Goal: Information Seeking & Learning: Find specific fact

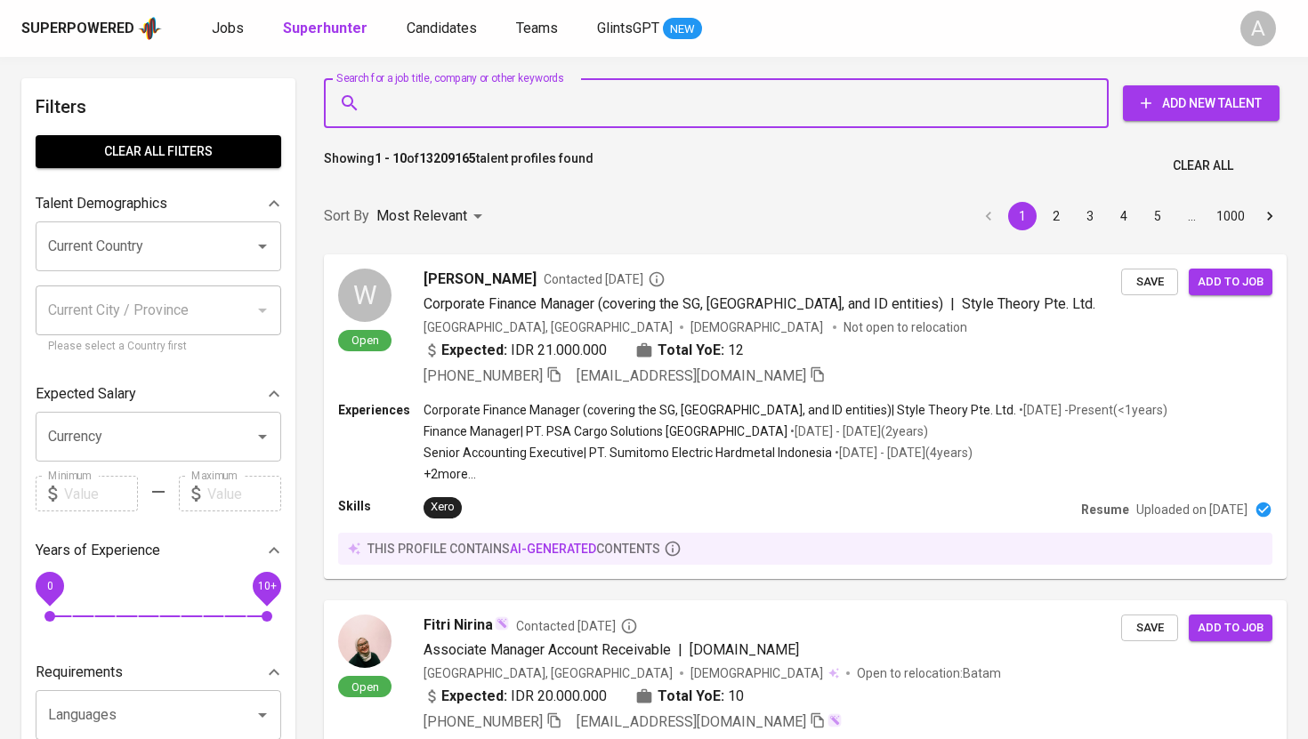
type input "[PERSON_NAME][EMAIL_ADDRESS][DOMAIN_NAME]"
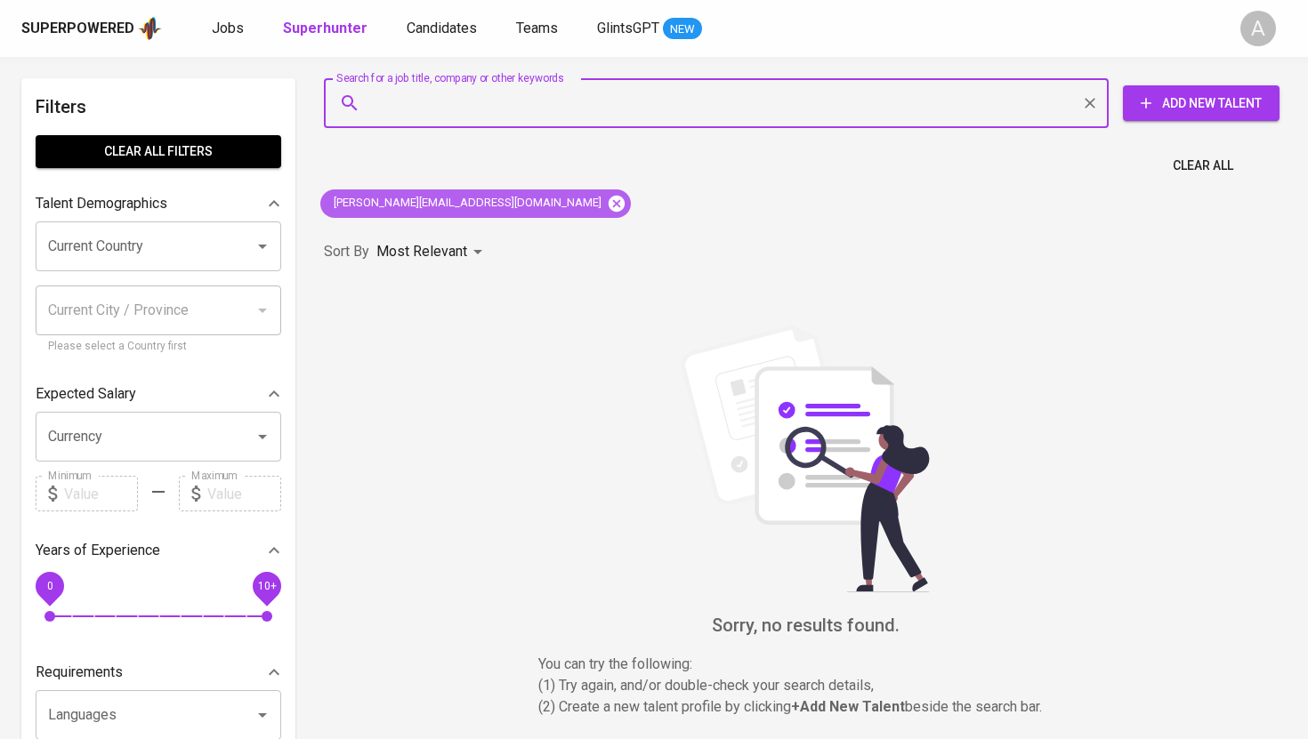
click at [607, 202] on icon at bounding box center [617, 204] width 20 height 20
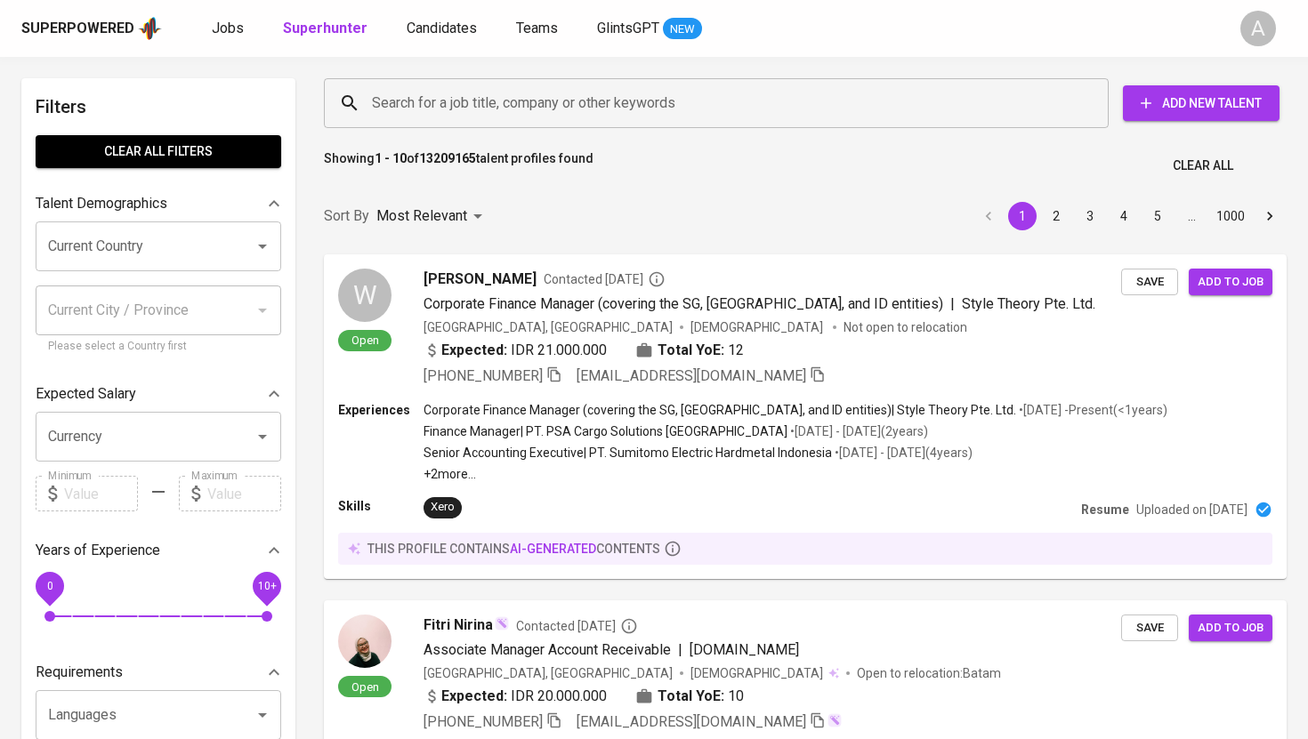
click at [598, 93] on input "Search for a job title, company or other keywords" at bounding box center [721, 103] width 707 height 34
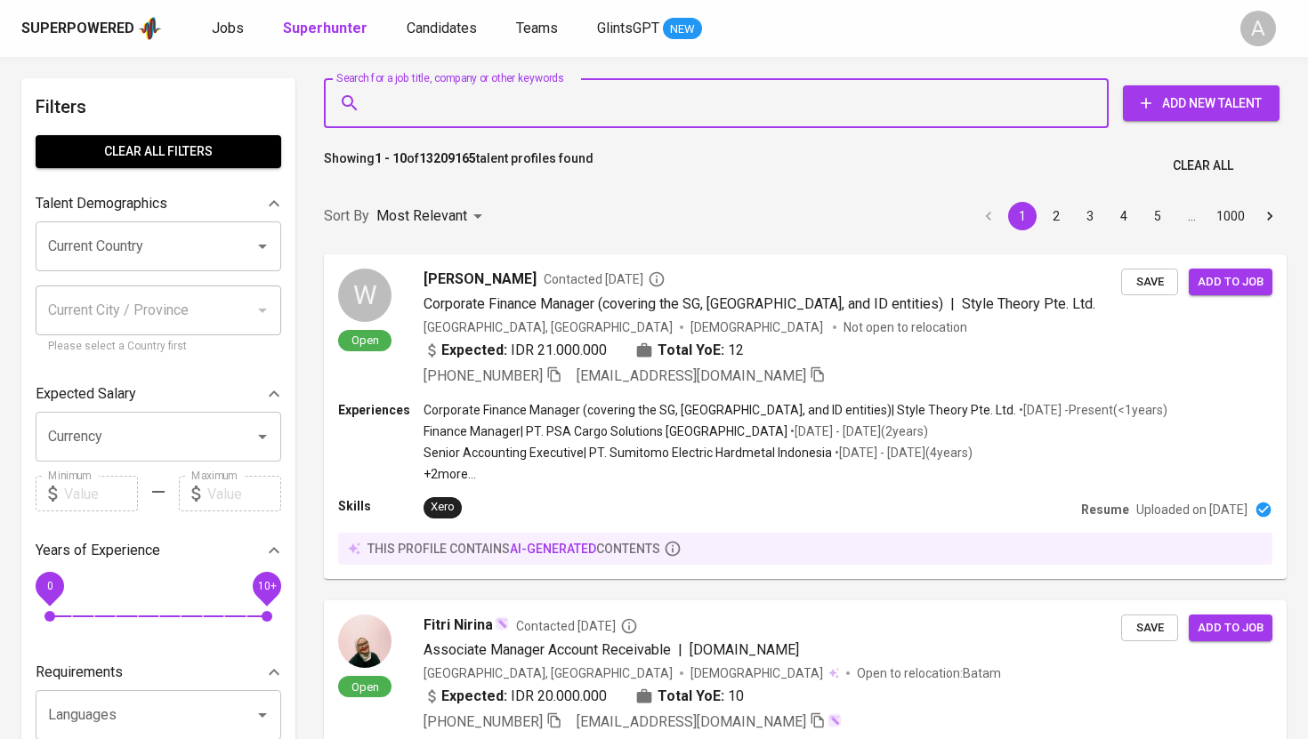
paste input "[EMAIL_ADDRESS][DOMAIN_NAME]"
type input "[EMAIL_ADDRESS][DOMAIN_NAME]"
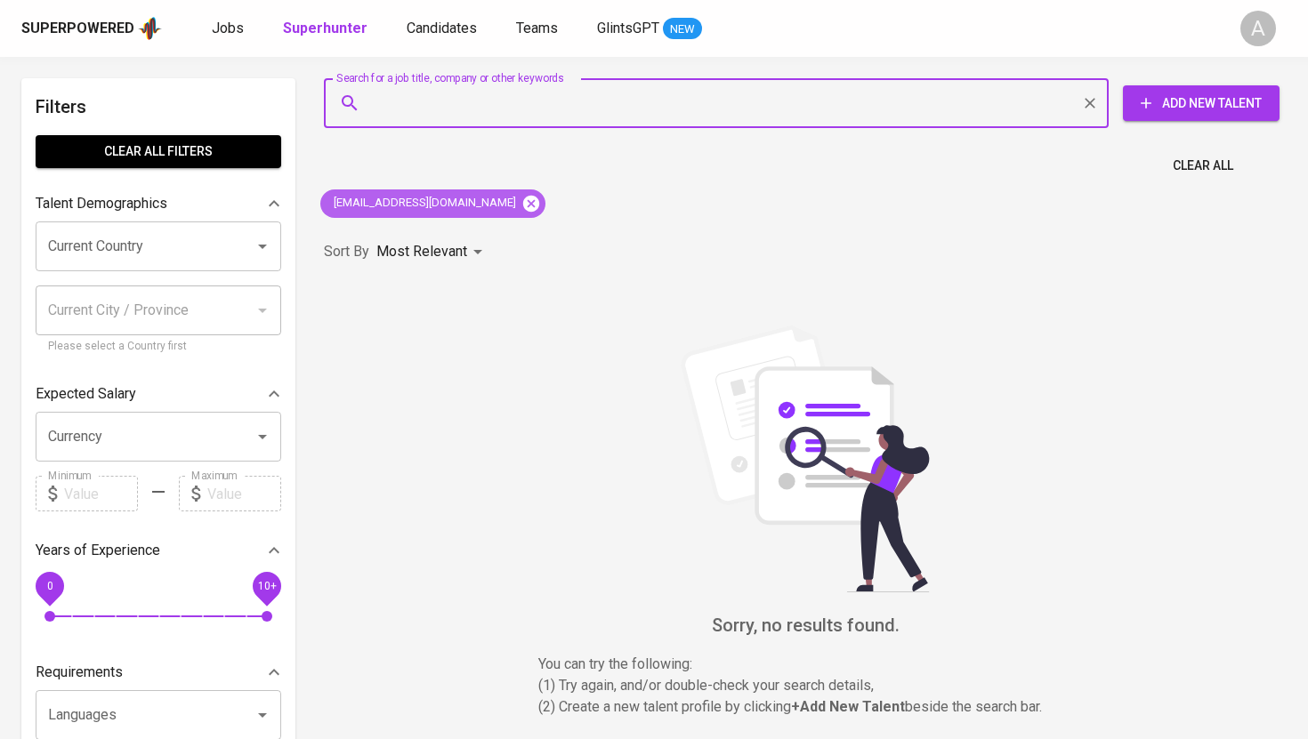
click at [539, 202] on icon at bounding box center [531, 203] width 16 height 16
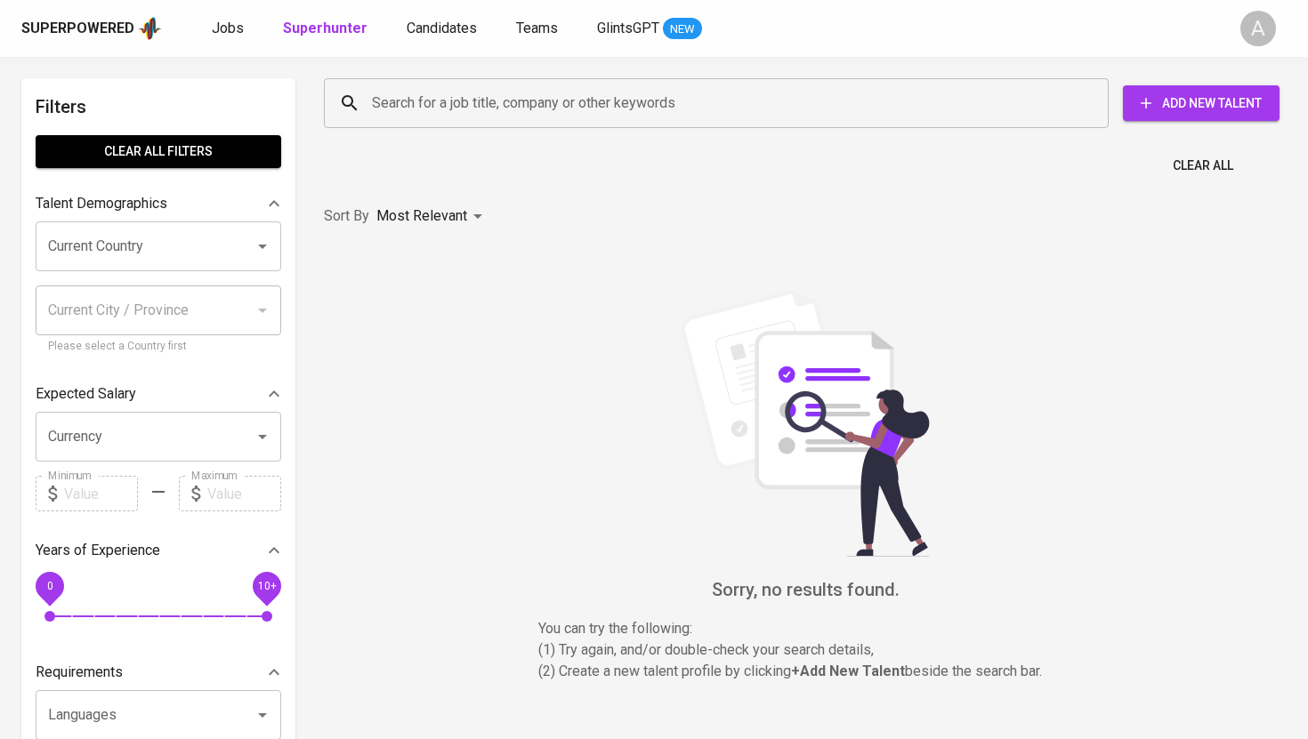
click at [567, 96] on input "Search for a job title, company or other keywords" at bounding box center [721, 103] width 707 height 34
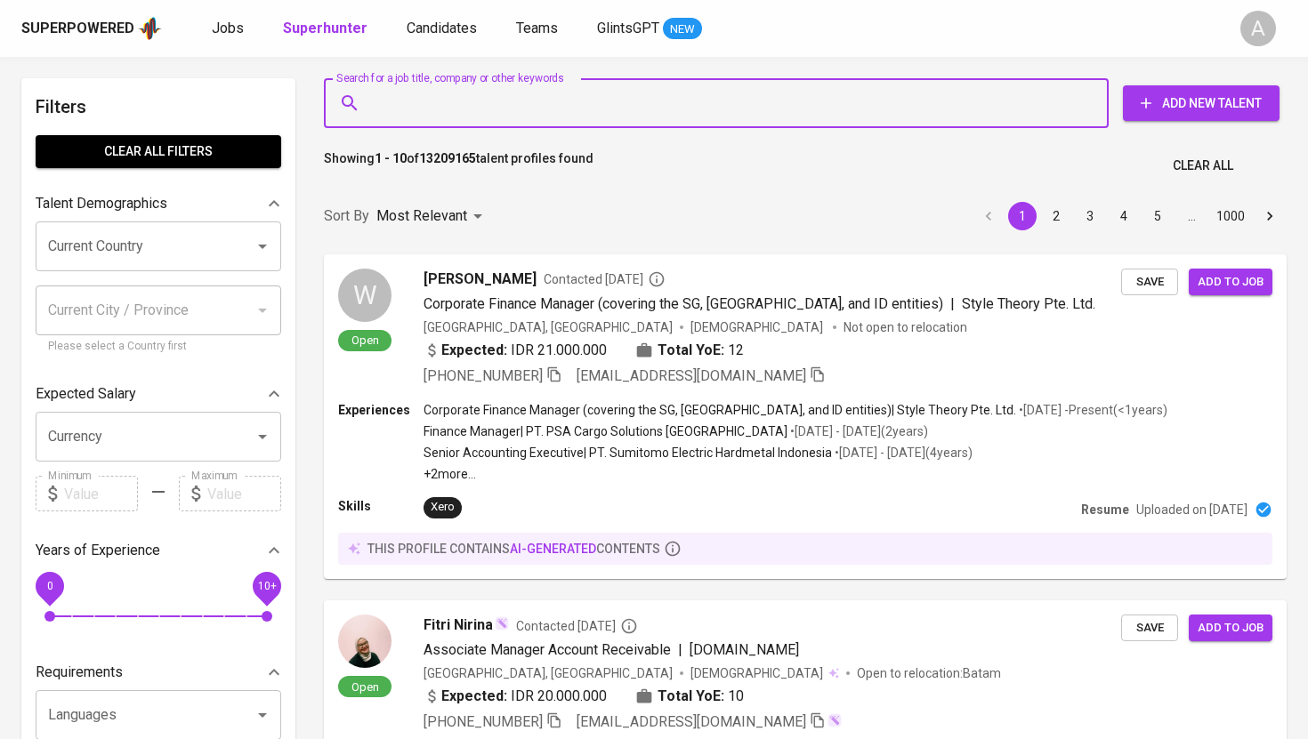
paste input "[EMAIL_ADDRESS][DOMAIN_NAME]"
type input "[EMAIL_ADDRESS][DOMAIN_NAME]"
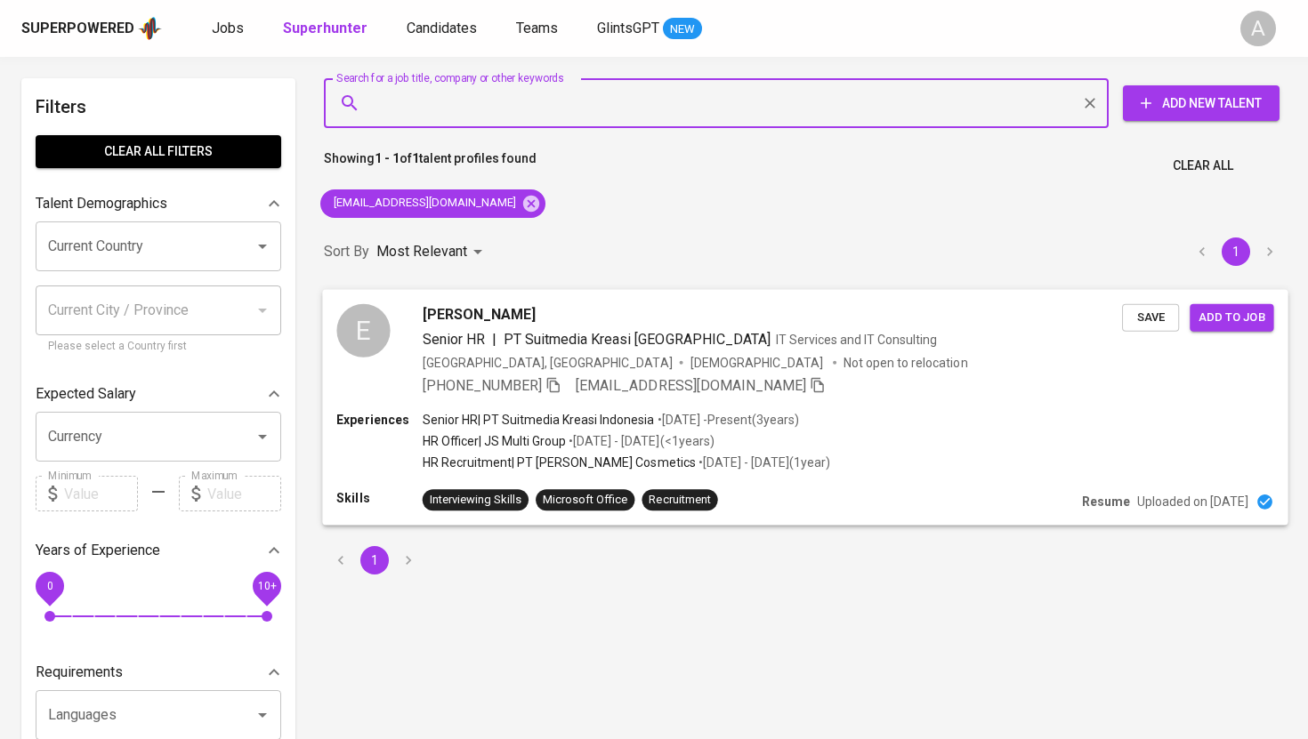
click at [509, 345] on span "PT Suitmedia Kreasi [GEOGRAPHIC_DATA]" at bounding box center [637, 338] width 267 height 17
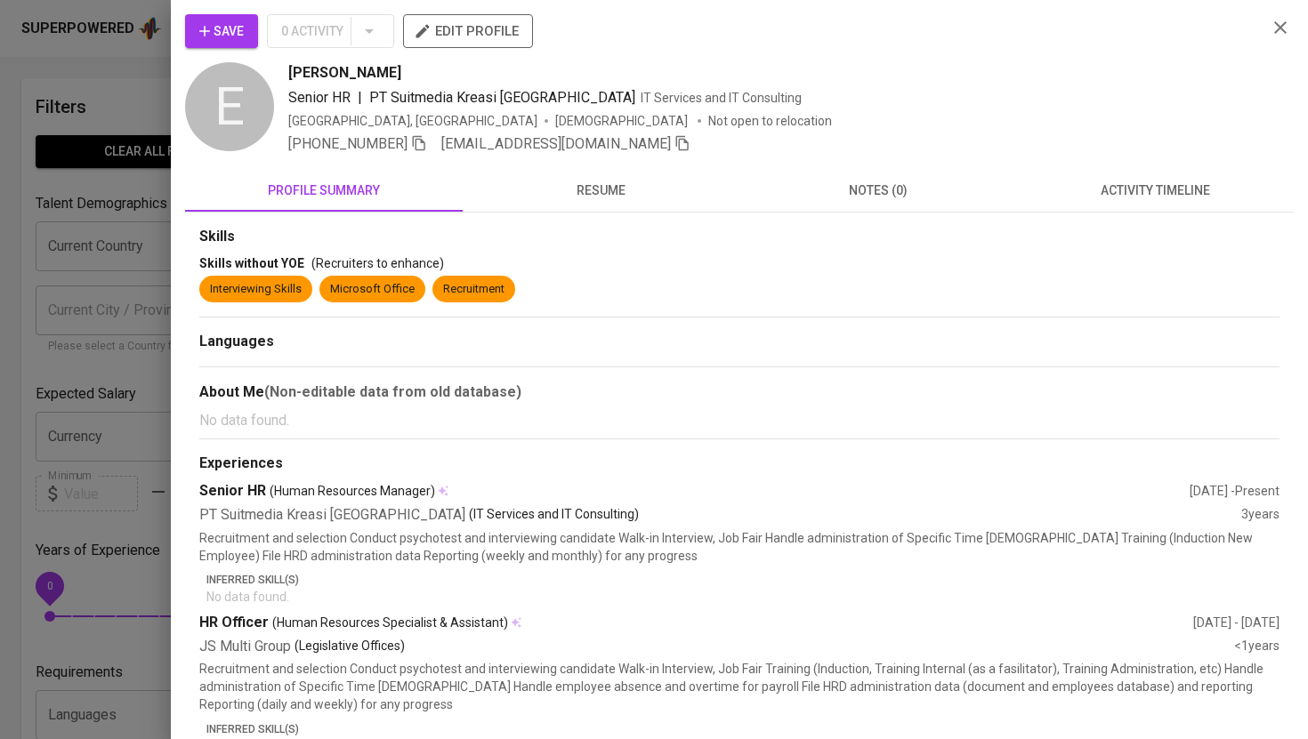
click at [1282, 28] on icon "button" at bounding box center [1280, 27] width 21 height 21
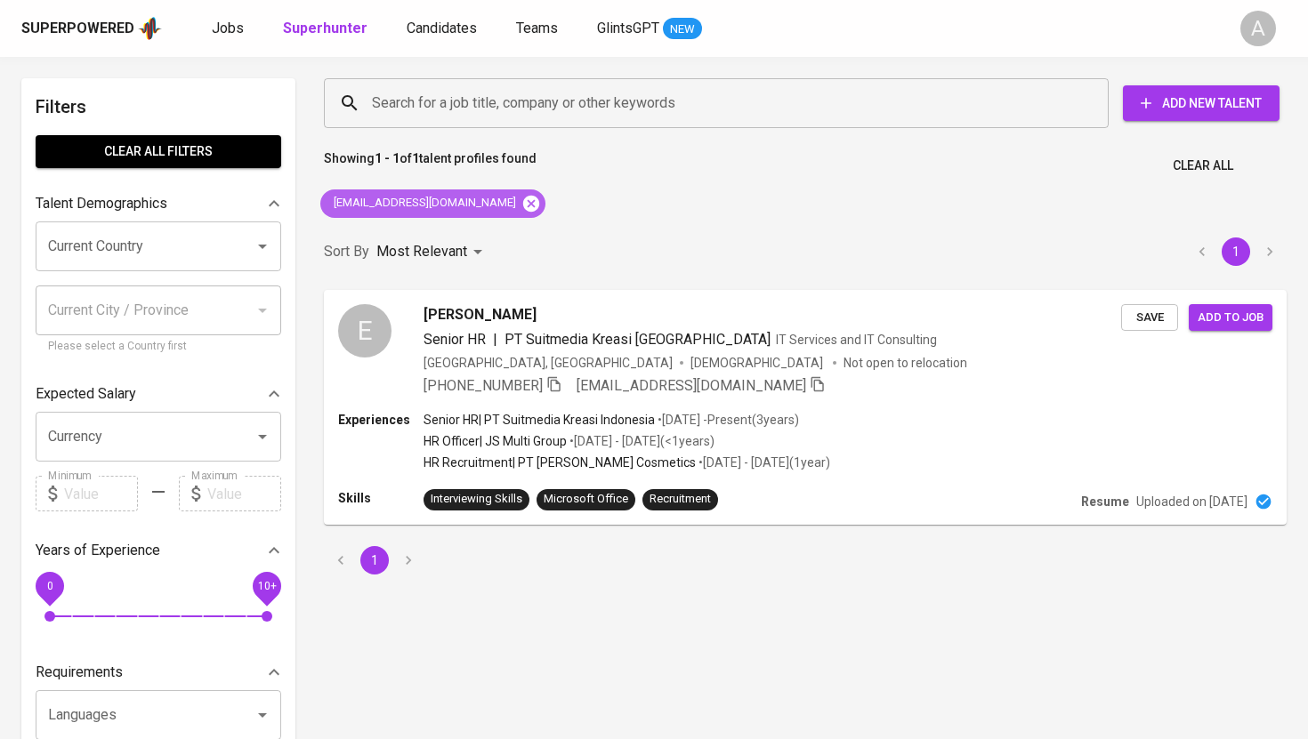
click at [521, 198] on icon at bounding box center [531, 204] width 20 height 20
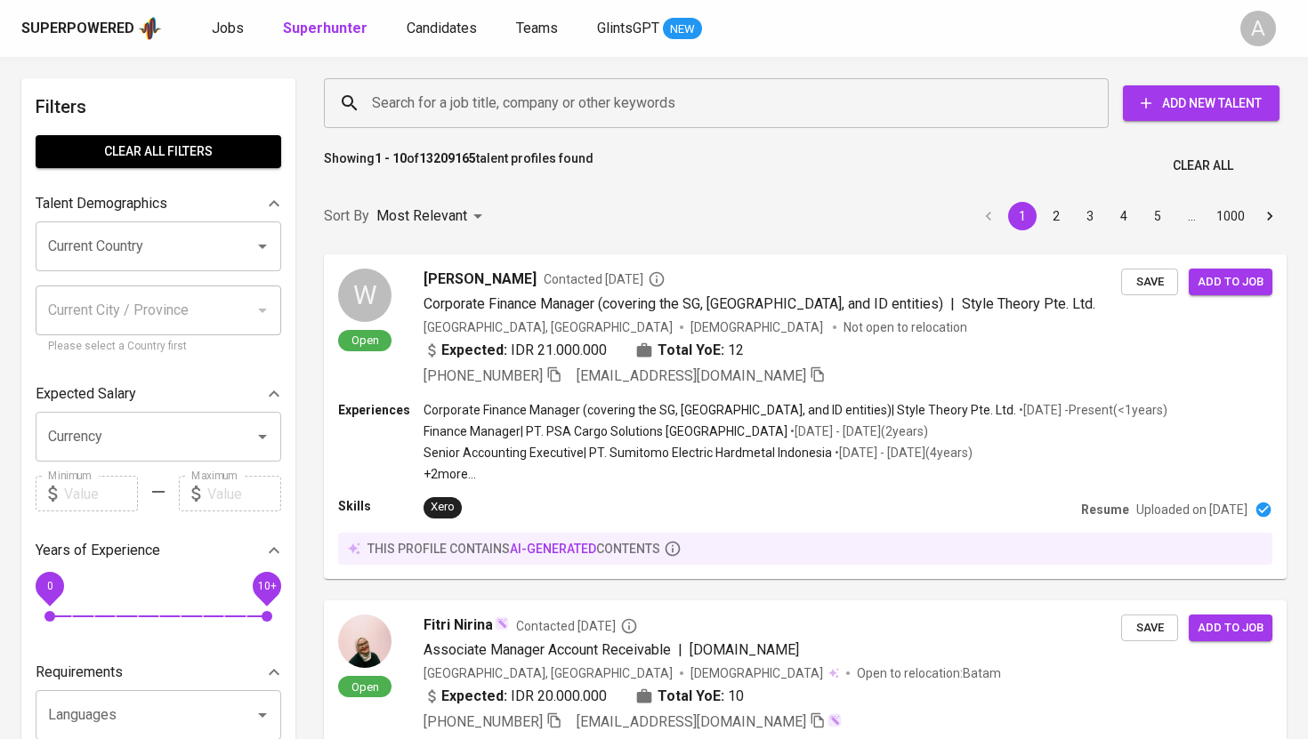
click at [497, 85] on div "Search for a job title, company or other keywords" at bounding box center [716, 103] width 785 height 50
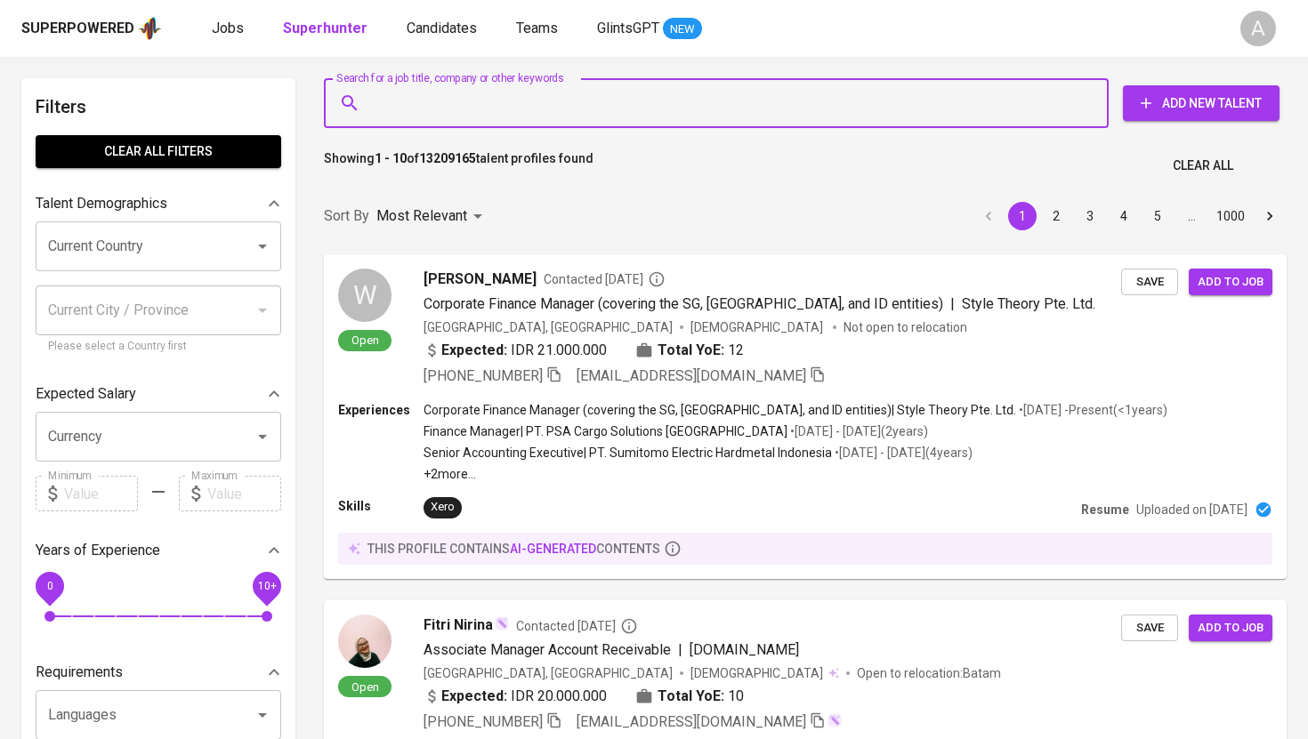
paste input "[PERSON_NAME][EMAIL_ADDRESS][DOMAIN_NAME]"
type input "[PERSON_NAME][EMAIL_ADDRESS][DOMAIN_NAME]"
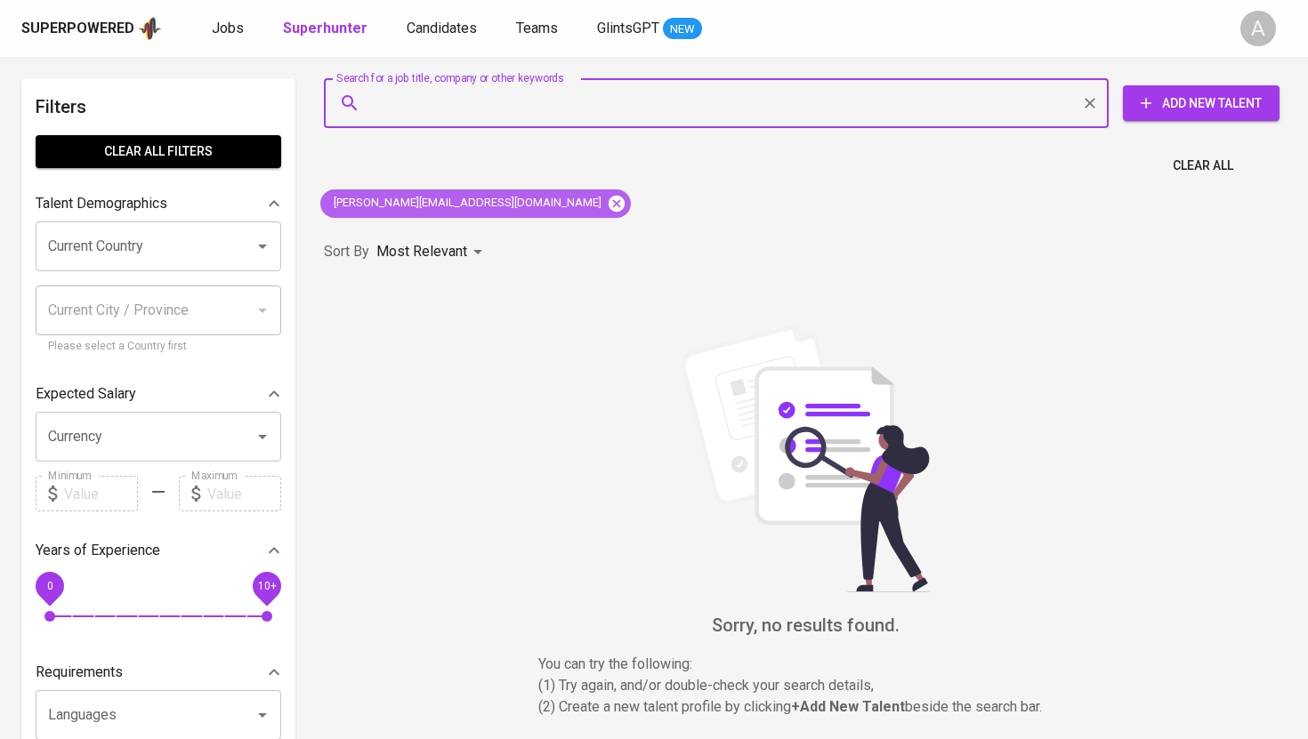
click at [609, 204] on icon at bounding box center [617, 203] width 16 height 16
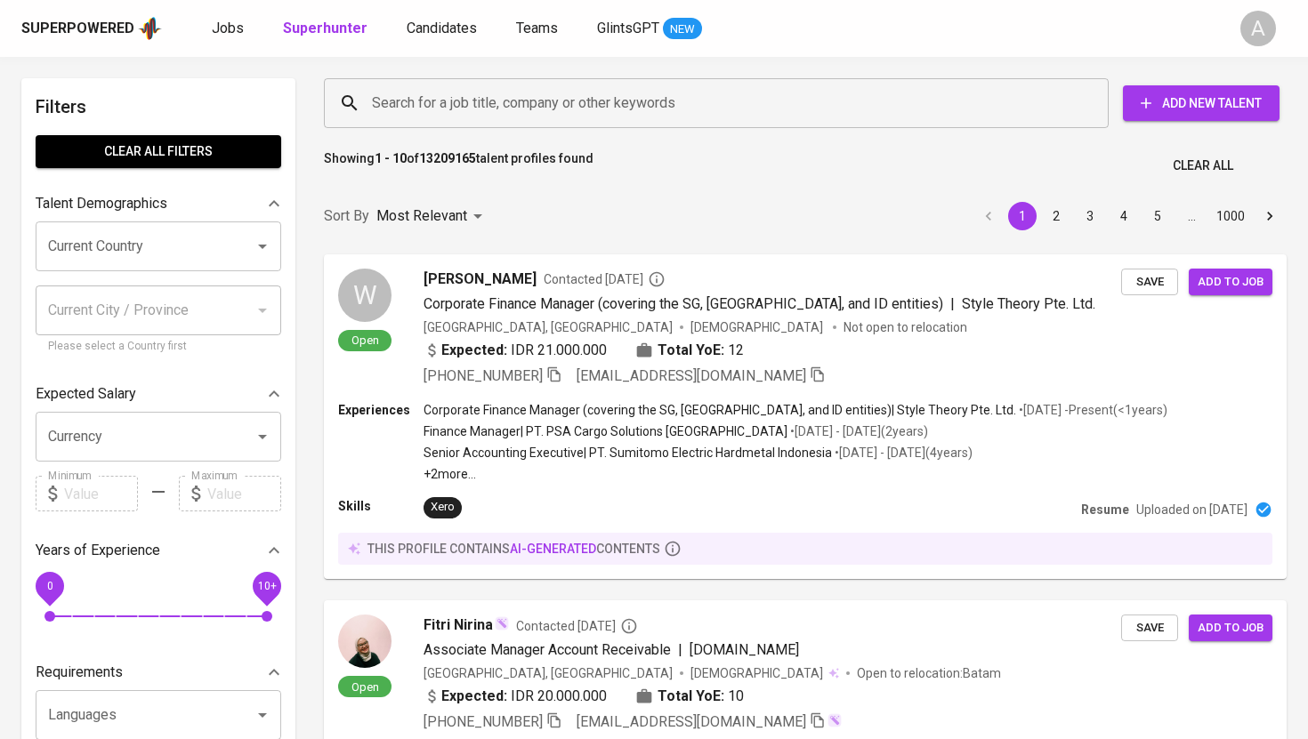
click at [554, 96] on input "Search for a job title, company or other keywords" at bounding box center [721, 103] width 707 height 34
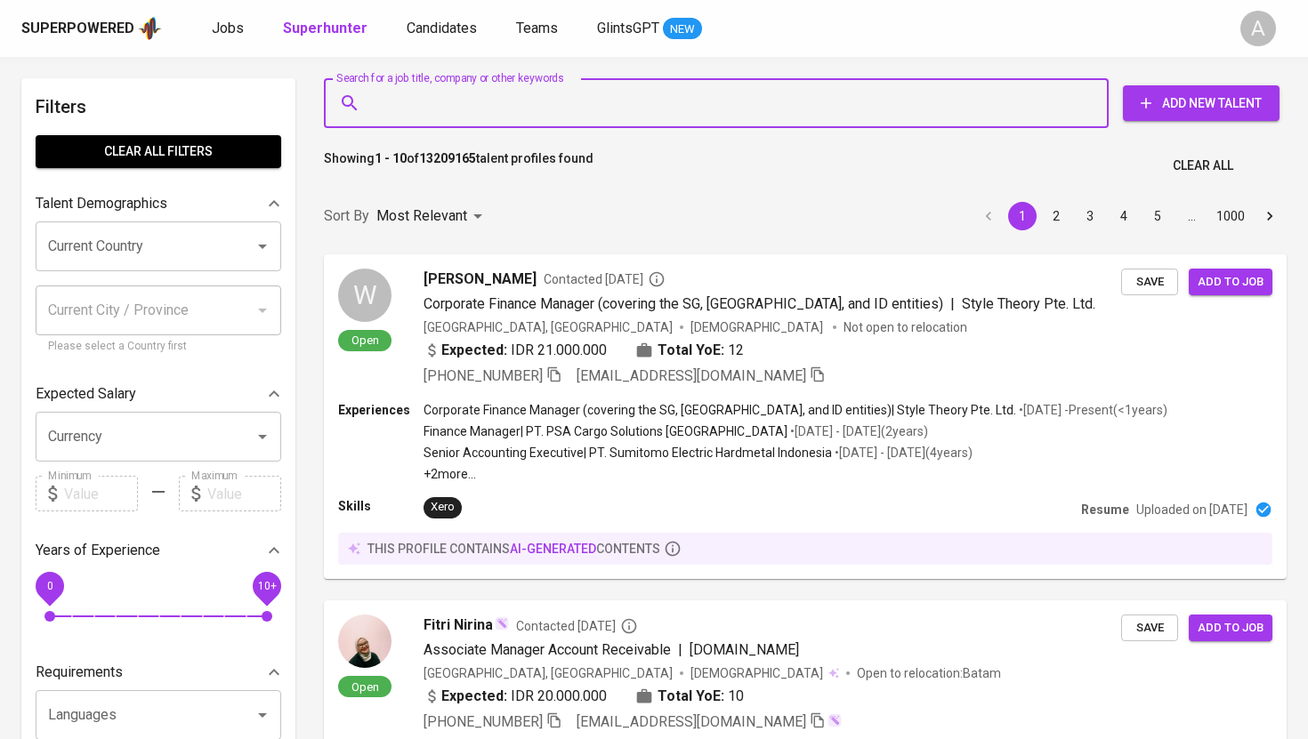
paste input "[EMAIL_ADDRESS][DOMAIN_NAME]"
type input "[EMAIL_ADDRESS][DOMAIN_NAME]"
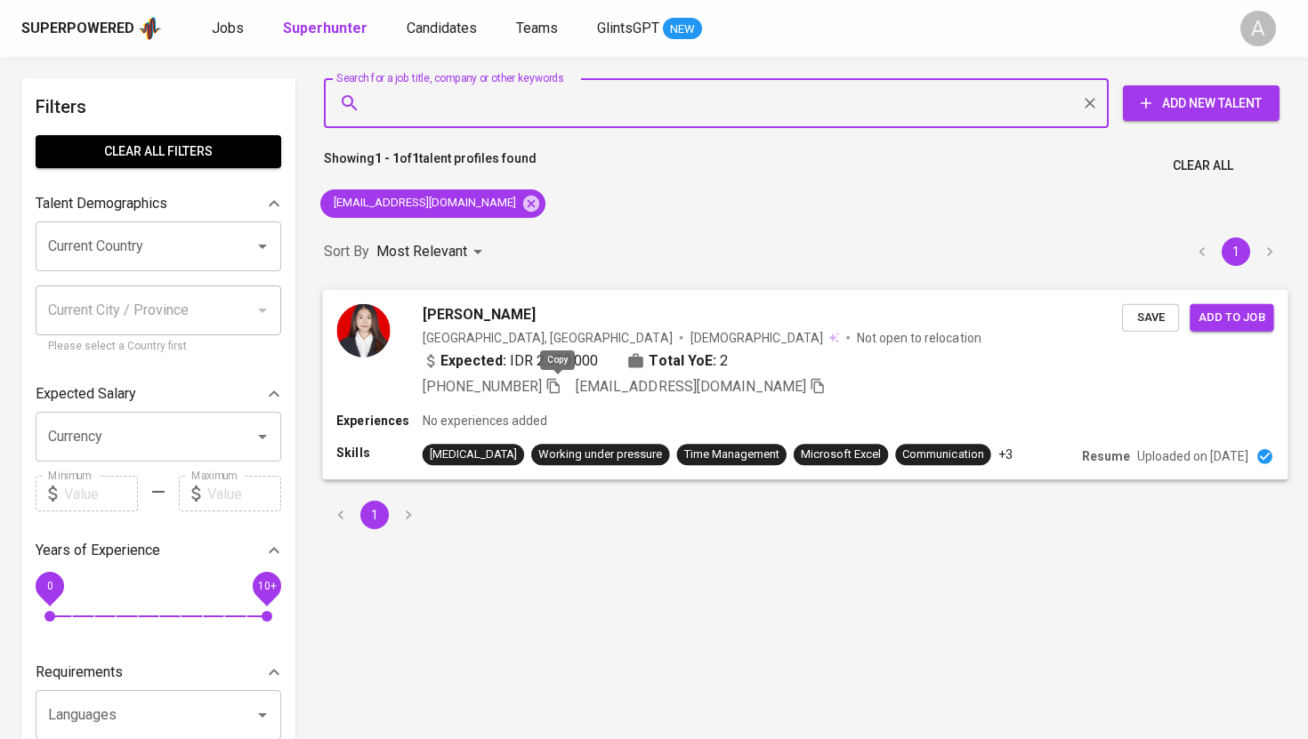
click at [559, 384] on icon "button" at bounding box center [554, 385] width 16 height 16
